Goal: Information Seeking & Learning: Learn about a topic

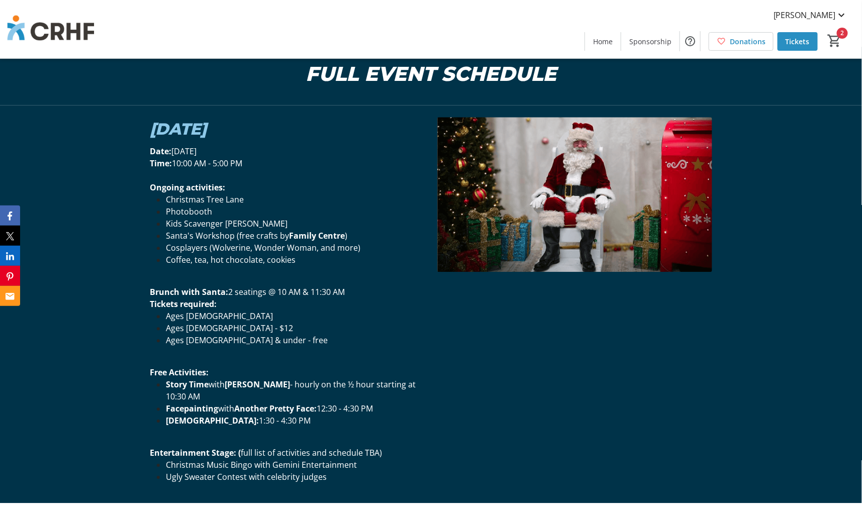
scroll to position [949, 0]
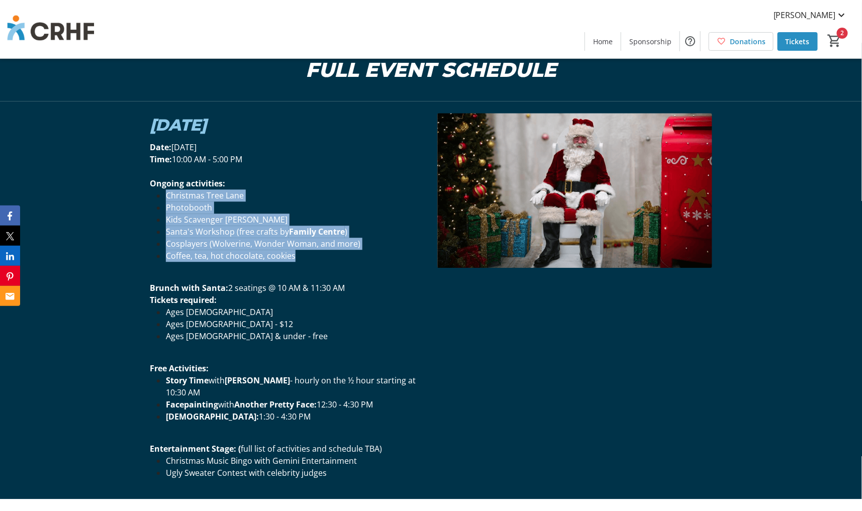
drag, startPoint x: 167, startPoint y: 193, endPoint x: 312, endPoint y: 255, distance: 157.7
click at [312, 255] on ul "Christmas Tree Lane Photobooth Kids Scavenger [PERSON_NAME] Santa's Workshop (f…" at bounding box center [288, 226] width 276 height 72
copy ul "Christmas Tree Lane Photobooth Kids Scavenger [PERSON_NAME] Santa's Workshop (f…"
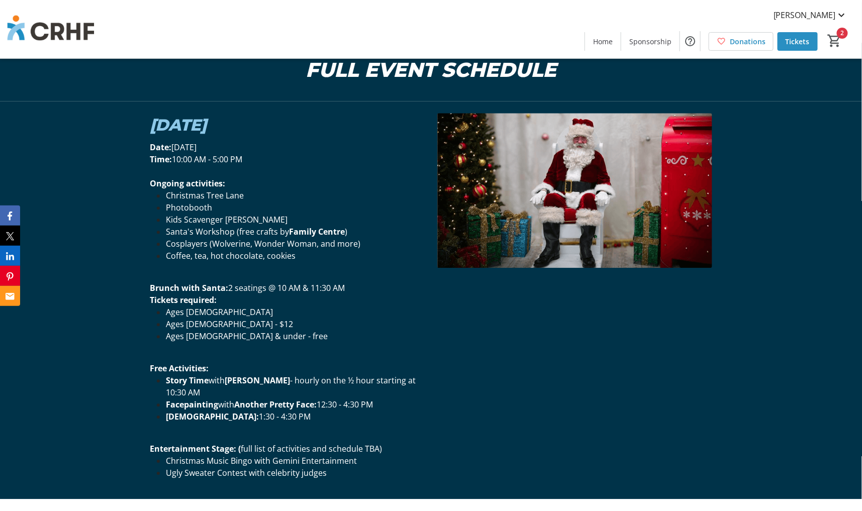
click at [250, 296] on p "Tickets required:" at bounding box center [288, 300] width 276 height 12
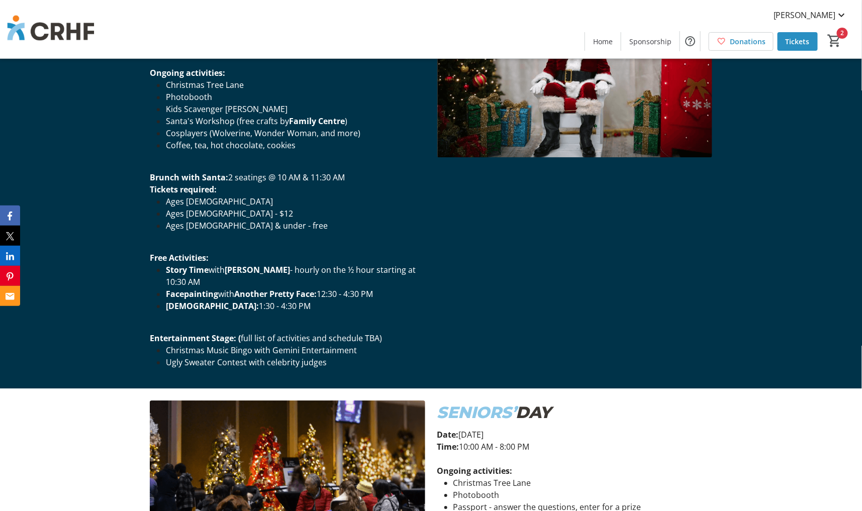
scroll to position [1061, 0]
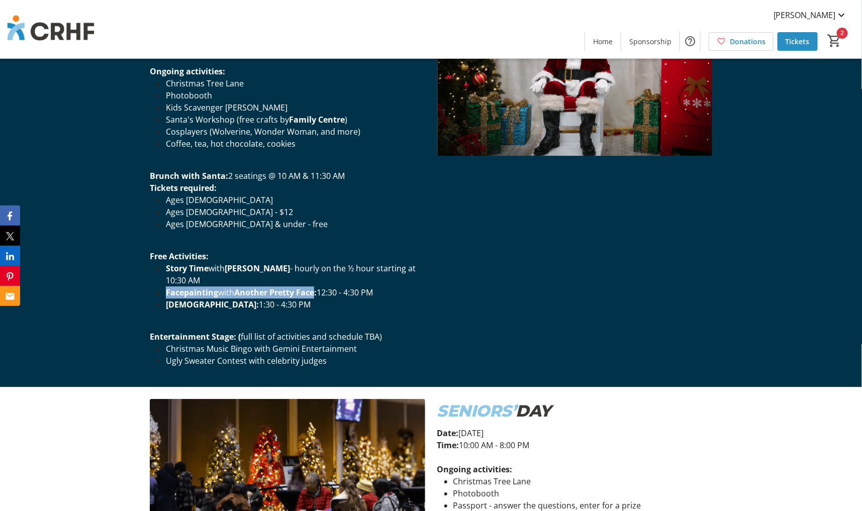
drag, startPoint x: 166, startPoint y: 293, endPoint x: 319, endPoint y: 292, distance: 152.4
click at [319, 292] on li "Facepainting with Another Pretty Face: 12:30 - 4:30 PM" at bounding box center [295, 293] width 259 height 12
copy li "Facepainting with Another Pretty Face"
click at [427, 272] on div "Date: [DATE] Time: 10:00 AM - 5:00 PM Ongoing activities: Christmas Tree Lane P…" at bounding box center [288, 202] width 288 height 346
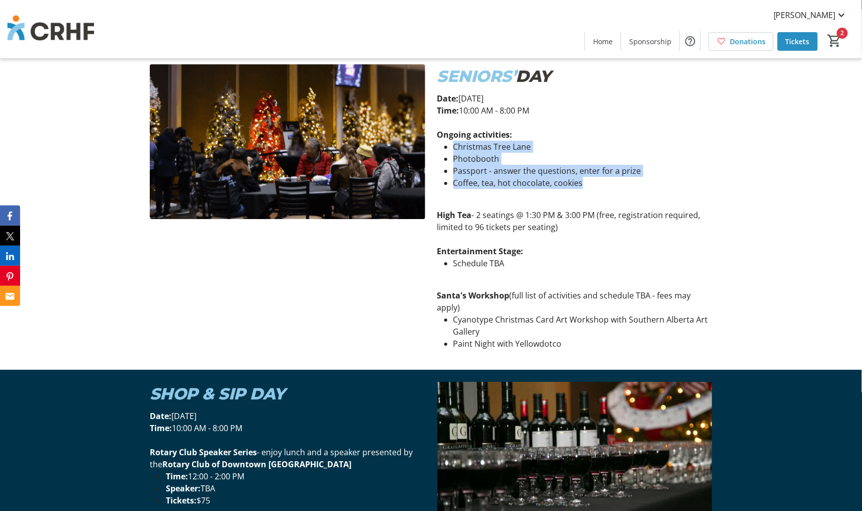
drag, startPoint x: 455, startPoint y: 147, endPoint x: 594, endPoint y: 178, distance: 142.1
click at [594, 178] on ul "Christmas Tree Lane Photobooth Passport - answer the questions, enter for a pri…" at bounding box center [575, 165] width 276 height 48
copy ul "Christmas Tree Lane Photobooth Passport - answer the questions, enter for a pri…"
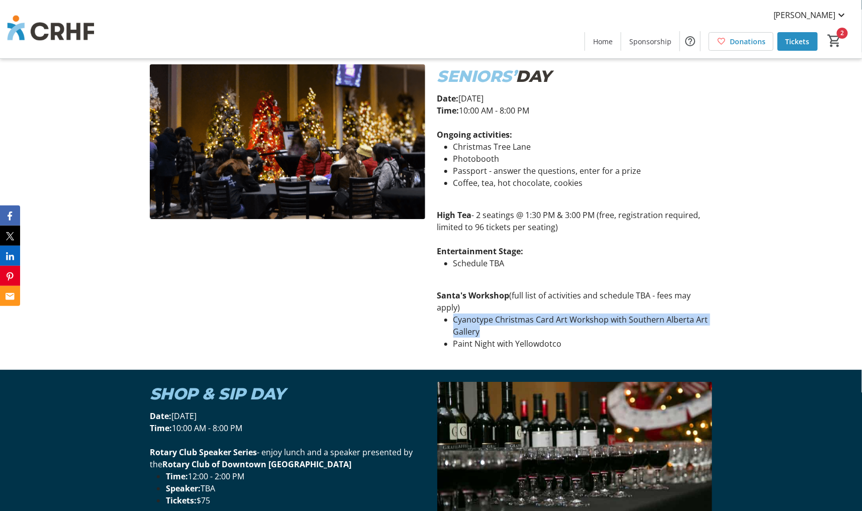
drag, startPoint x: 454, startPoint y: 317, endPoint x: 483, endPoint y: 330, distance: 31.3
click at [483, 330] on li "Cyanotype Christmas Card Art Workshop with Southern Alberta Art Gallery" at bounding box center [583, 326] width 259 height 24
copy li "Cyanotype Christmas Card Art Workshop with Southern Alberta Art Gallery"
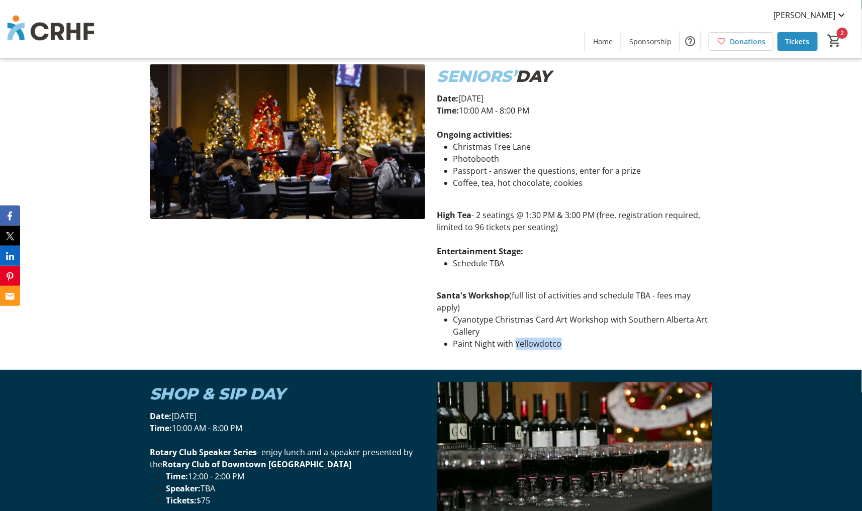
drag, startPoint x: 515, startPoint y: 344, endPoint x: 559, endPoint y: 342, distance: 43.8
click at [559, 342] on li "Paint Night with Yellowdotco" at bounding box center [583, 344] width 259 height 12
copy li "Yellowdotco"
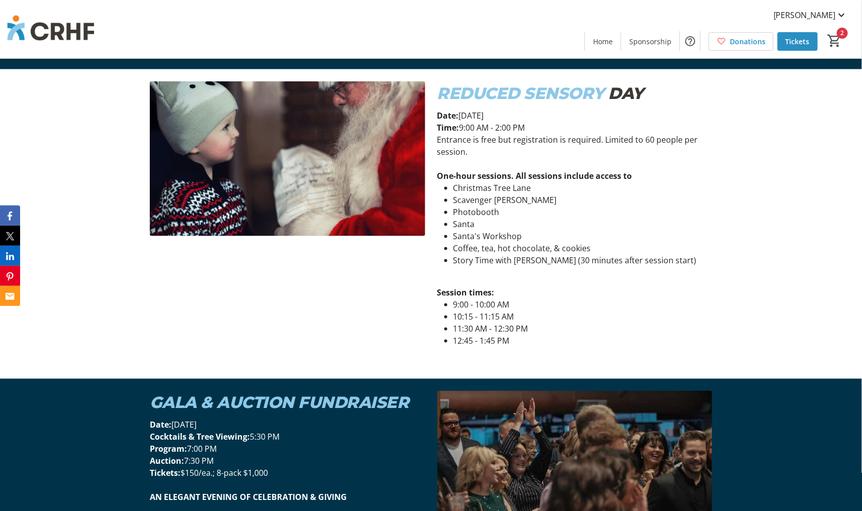
scroll to position [1955, 0]
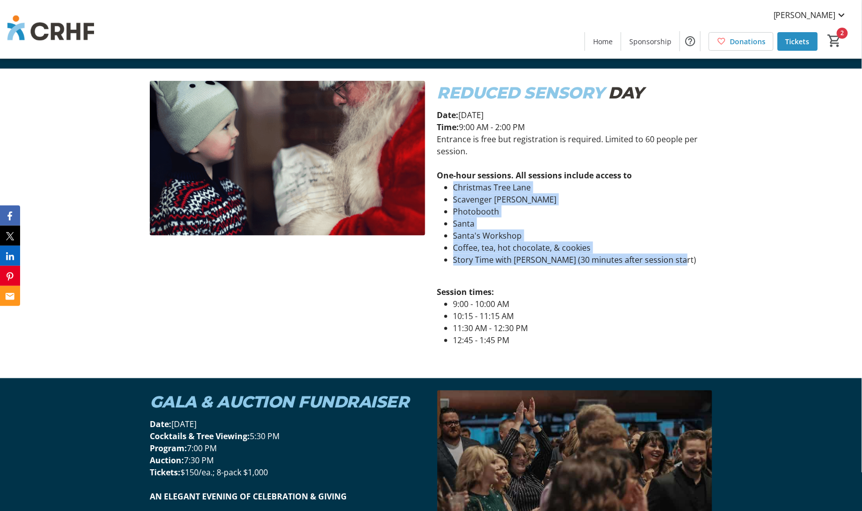
drag, startPoint x: 455, startPoint y: 189, endPoint x: 680, endPoint y: 260, distance: 236.3
click at [680, 260] on ul "Christmas Tree Lane Scavenger [PERSON_NAME] Photobooth Santa Santa's Workshop C…" at bounding box center [575, 224] width 276 height 84
copy ul "Christmas Tree Lane Scavenger [PERSON_NAME] Photobooth Santa Santa's Workshop C…"
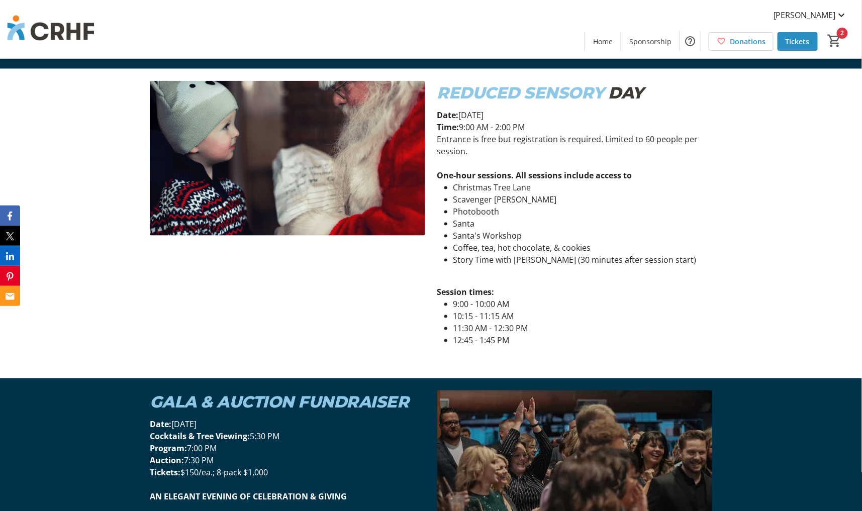
click at [407, 290] on div at bounding box center [288, 224] width 276 height 286
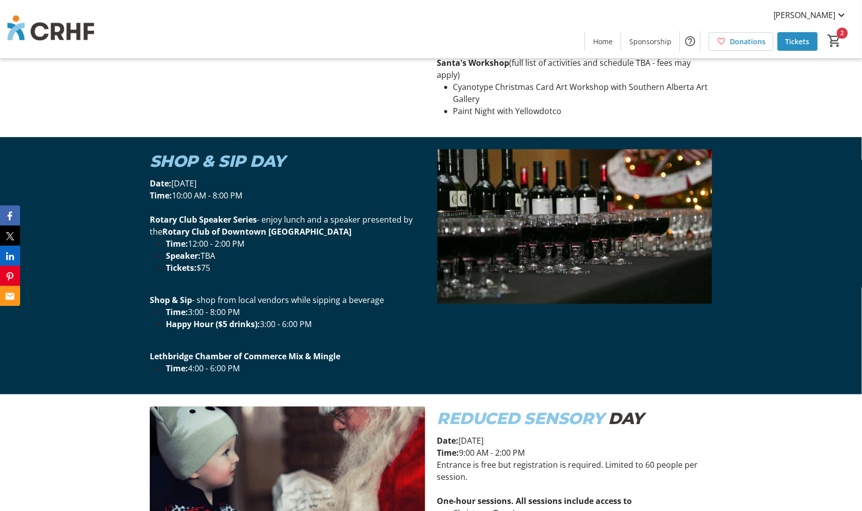
scroll to position [1620, 0]
